Goal: Communication & Community: Ask a question

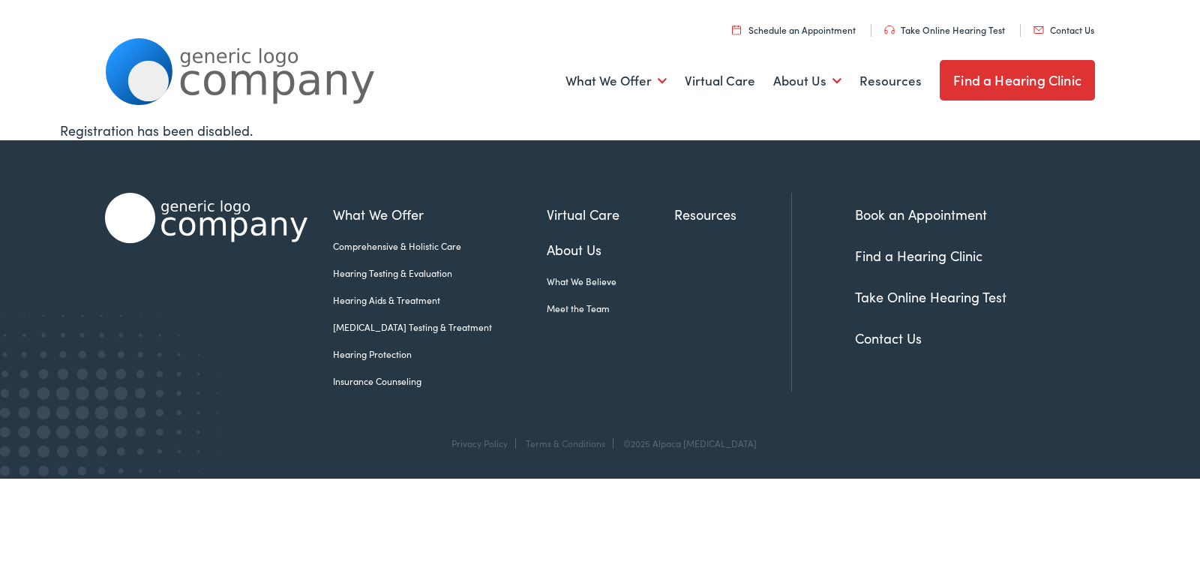
click at [882, 330] on link "Contact Us" at bounding box center [888, 337] width 67 height 19
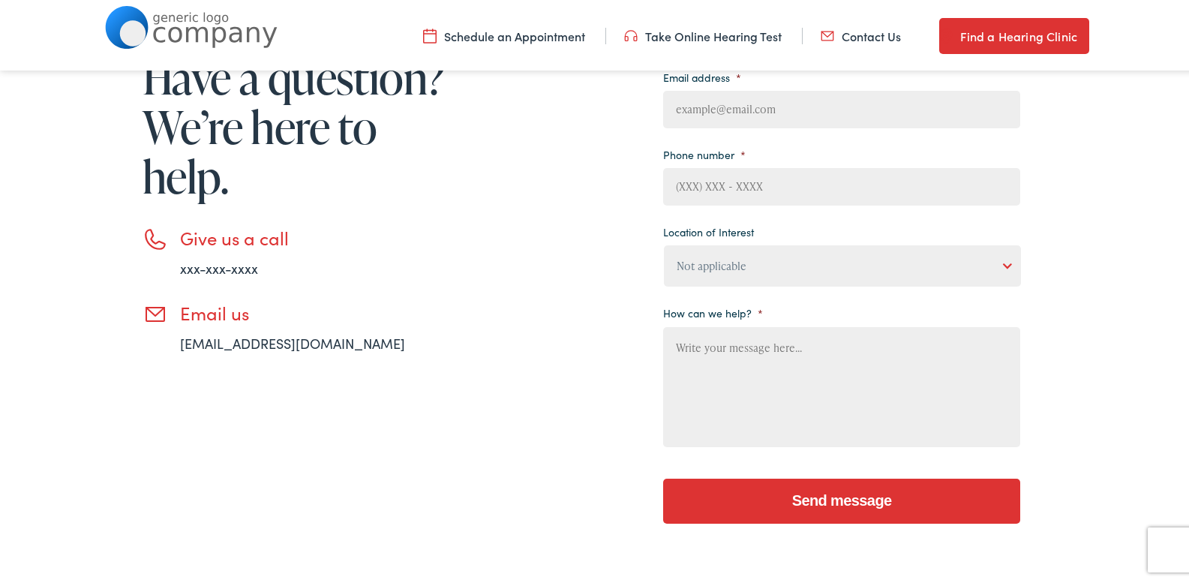
scroll to position [292, 0]
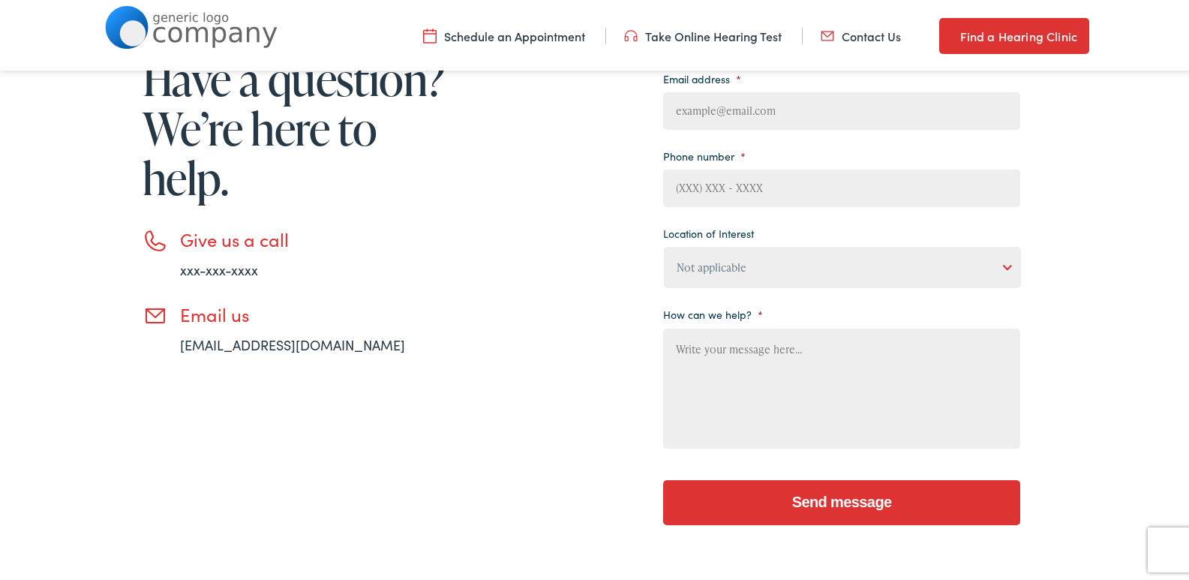
drag, startPoint x: 737, startPoint y: 110, endPoint x: 749, endPoint y: 127, distance: 20.4
click at [737, 110] on input "Email address *" at bounding box center [841, 107] width 357 height 37
type input "[PERSON_NAME][EMAIL_ADDRESS][DOMAIN_NAME]"
type input "[PERSON_NAME]"
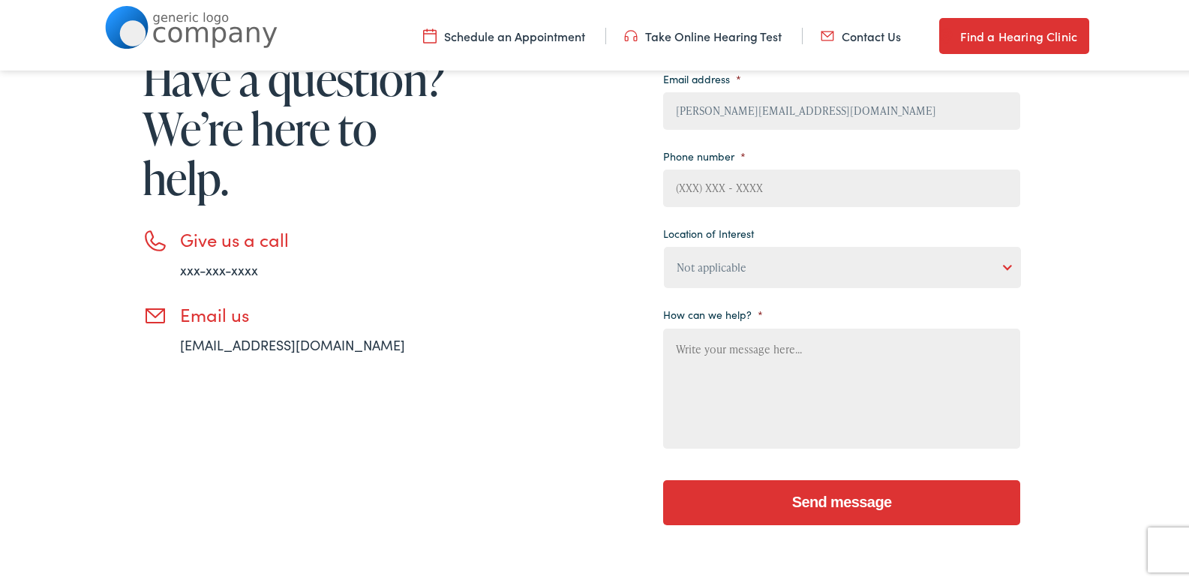
type input "2167852684"
drag, startPoint x: 246, startPoint y: 205, endPoint x: 321, endPoint y: 205, distance: 75.0
click at [321, 205] on div "Need help? Have a question? We’re here to help. Give us a call xxx-xxx-xxxx Ema…" at bounding box center [277, 176] width 345 height 350
click at [676, 229] on label "Location of Interest" at bounding box center [708, 229] width 91 height 13
click at [676, 244] on select "Not applicable [PERSON_NAME] [MEDICAL_DATA], Seguin Estes [MEDICAL_DATA], San […" at bounding box center [842, 264] width 357 height 41
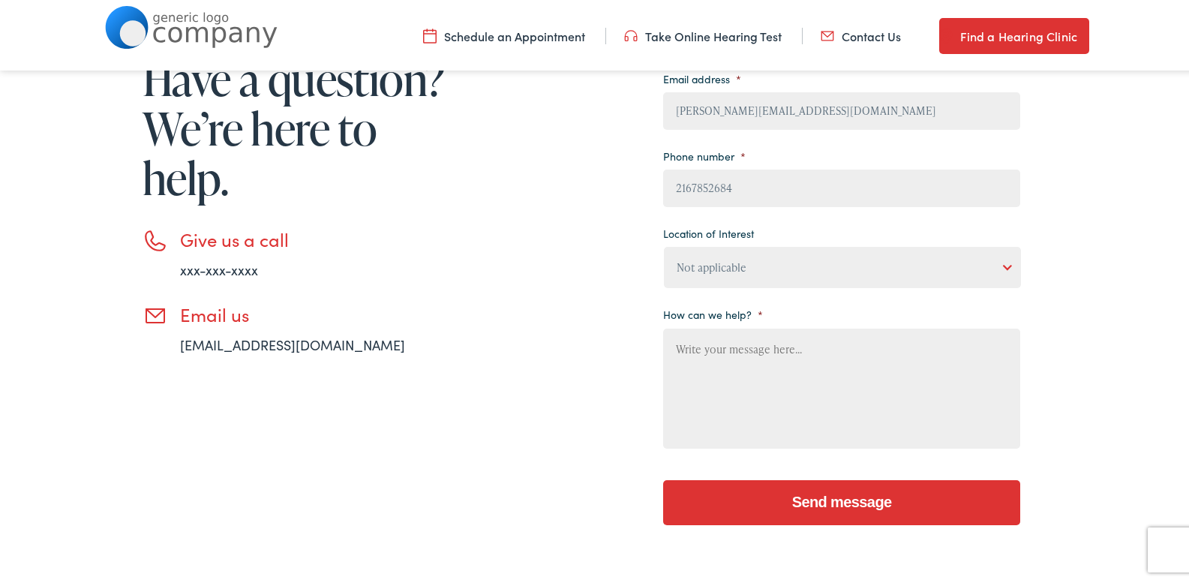
drag, startPoint x: 682, startPoint y: 266, endPoint x: 688, endPoint y: 281, distance: 15.9
click at [682, 266] on select "Not applicable [PERSON_NAME] [MEDICAL_DATA], Seguin Estes [MEDICAL_DATA], San […" at bounding box center [842, 264] width 357 height 41
select select "[PERSON_NAME] [MEDICAL_DATA], [GEOGRAPHIC_DATA]"
click at [664, 244] on select "Not applicable [PERSON_NAME] [MEDICAL_DATA], Seguin Estes [MEDICAL_DATA], San […" at bounding box center [842, 264] width 357 height 41
drag, startPoint x: 474, startPoint y: 391, endPoint x: 787, endPoint y: 421, distance: 314.2
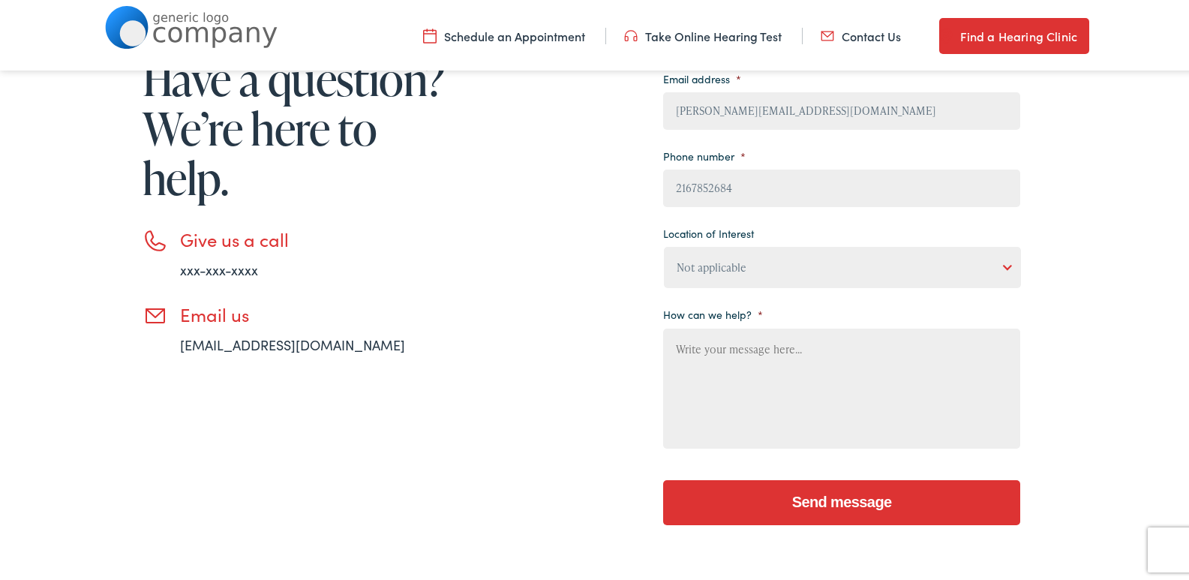
click at [478, 391] on div "Need help? Have a question? We’re here to help. Give us a call xxx-xxx-xxxx Ema…" at bounding box center [562, 252] width 915 height 577
paste textarea "As a local business, Premier Window Cleaning proudly serves the neighborhood ar…"
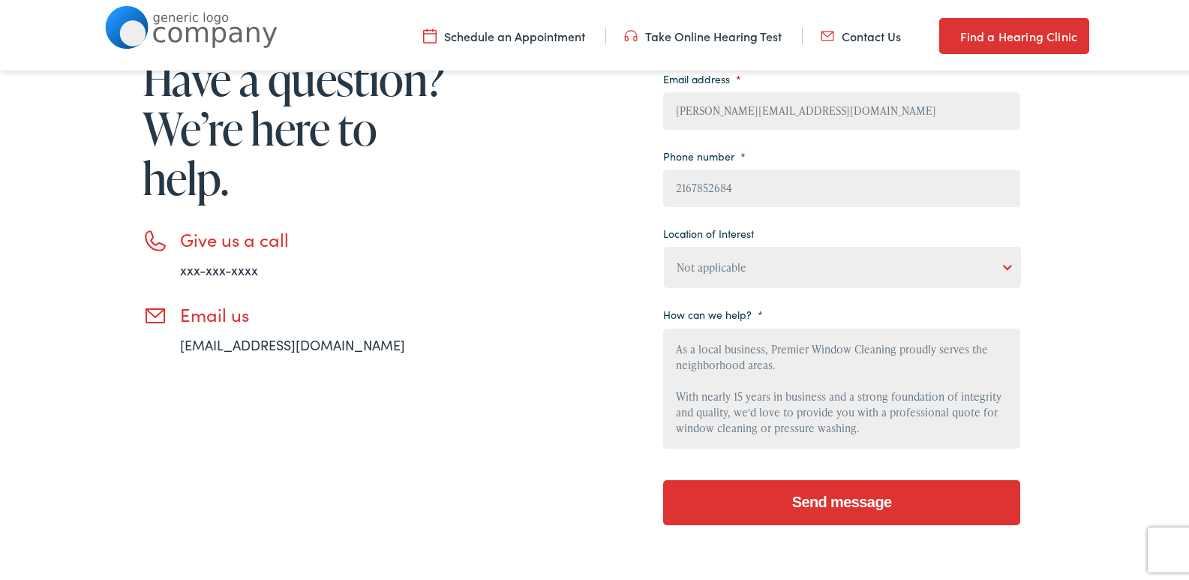
click at [787, 422] on textarea "As a local business, Premier Window Cleaning proudly serves the neighborhood ar…" at bounding box center [841, 385] width 357 height 120
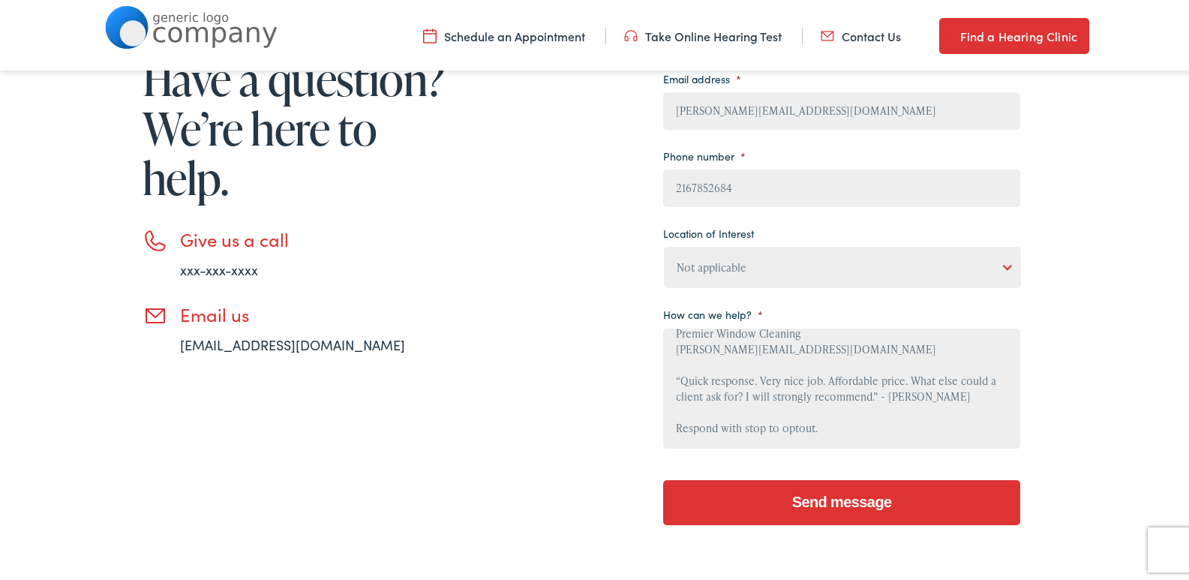
type textarea "As a local business, Premier Window Cleaning proudly serves the neighborhood ar…"
click at [838, 490] on input "Send message" at bounding box center [841, 499] width 357 height 45
click at [503, 247] on div "Need help? Have a question? We’re here to help. Give us a call xxx-xxx-xxxx Ema…" at bounding box center [562, 252] width 915 height 577
drag, startPoint x: 856, startPoint y: 514, endPoint x: 943, endPoint y: 509, distance: 87.1
click at [861, 514] on input "Send message" at bounding box center [841, 499] width 357 height 45
